Goal: Find specific page/section: Find specific page/section

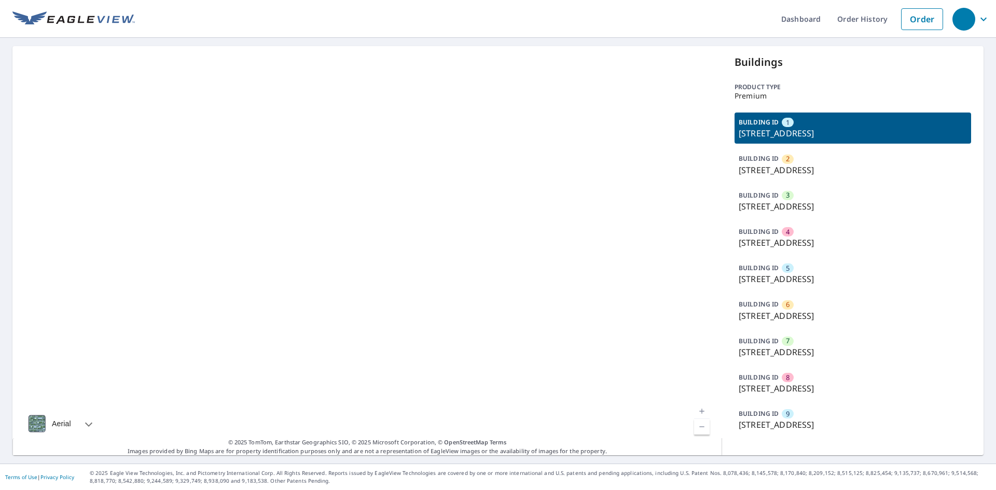
click at [793, 128] on p "[STREET_ADDRESS]" at bounding box center [853, 133] width 228 height 12
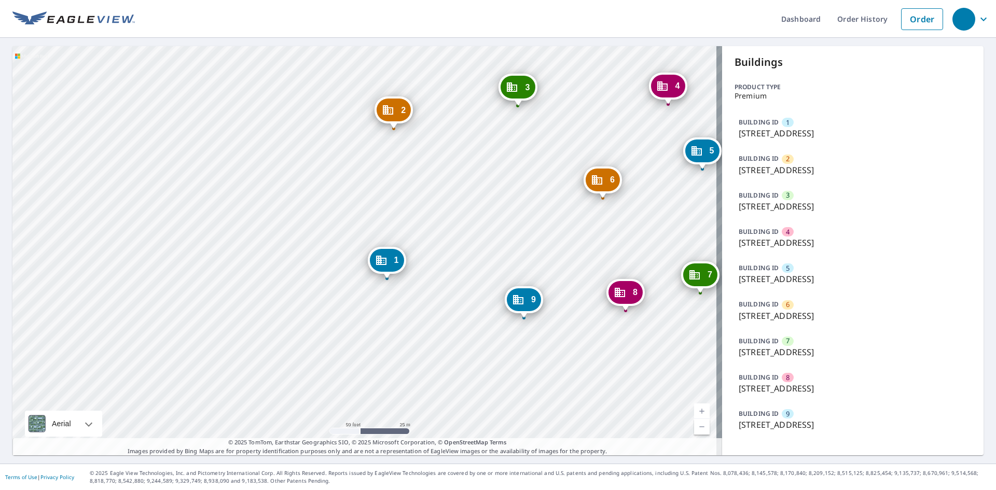
click at [778, 134] on p "[STREET_ADDRESS]" at bounding box center [853, 133] width 228 height 12
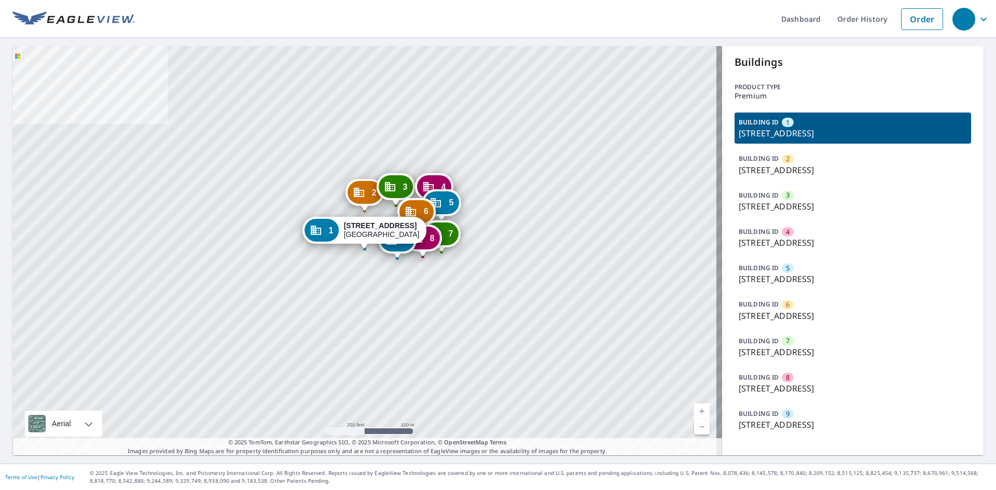
click at [787, 382] on div "BUILDING ID [GEOGRAPHIC_DATA][STREET_ADDRESS]" at bounding box center [853, 383] width 237 height 31
click at [792, 418] on div "BUILDING ID 9 300 Lexington Ct, Largo, FL, 33771" at bounding box center [853, 419] width 237 height 31
